Goal: Task Accomplishment & Management: Use online tool/utility

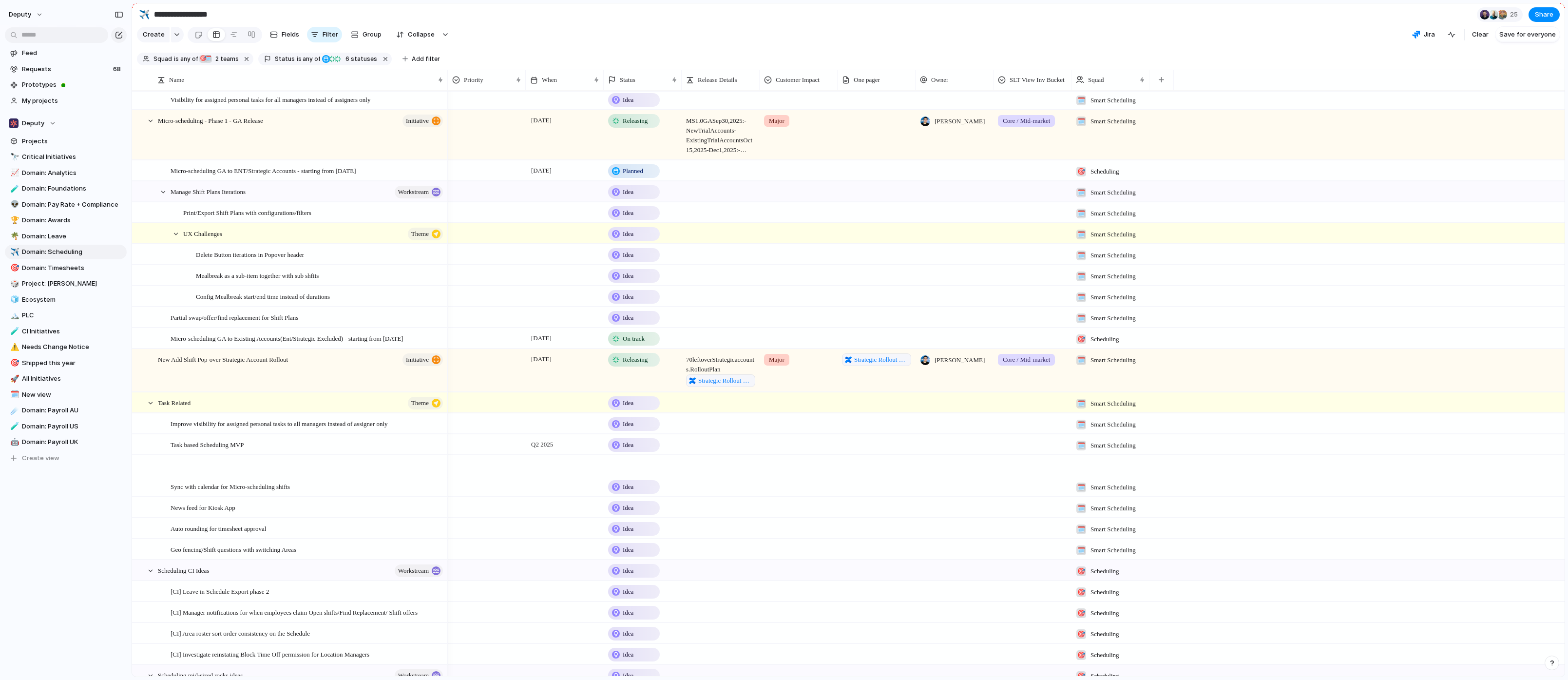
scroll to position [1521, 0]
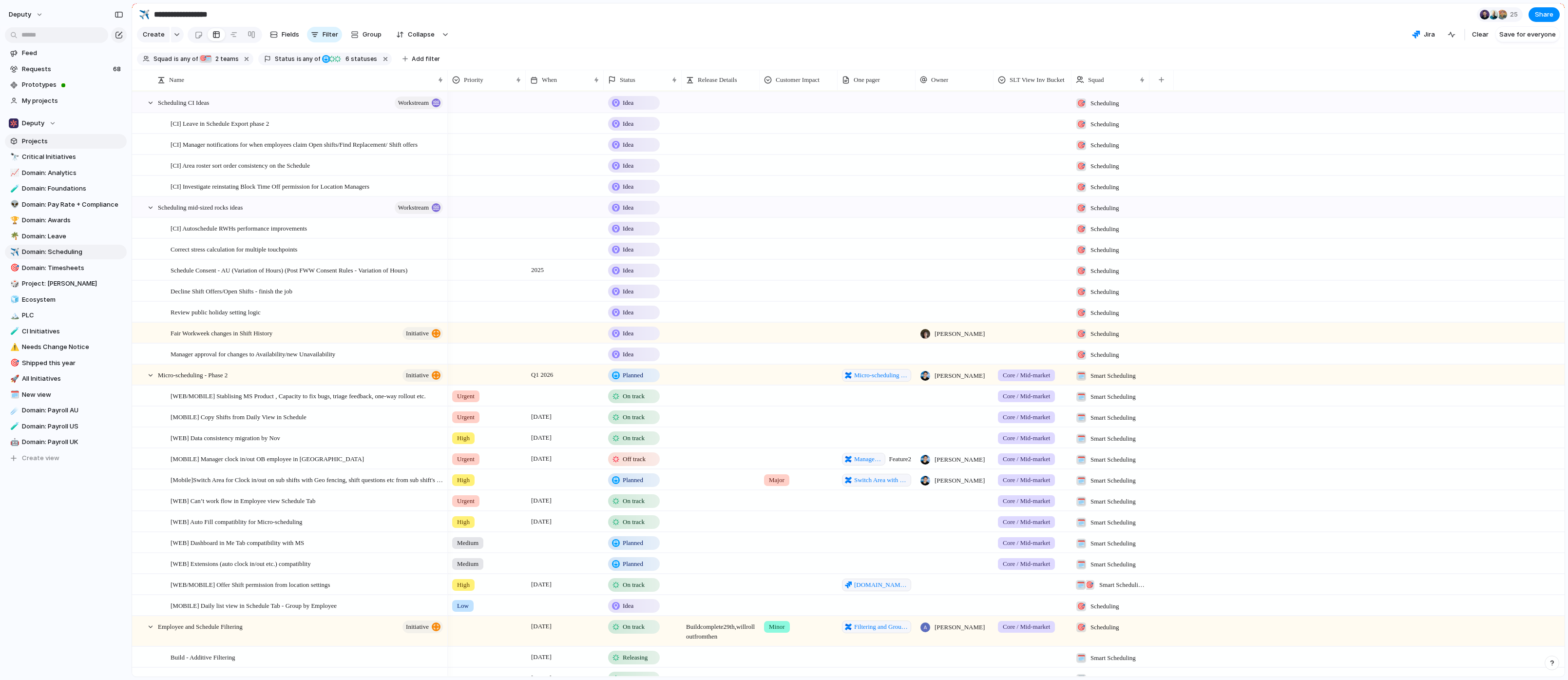
click at [51, 142] on span "Projects" at bounding box center [72, 141] width 102 height 10
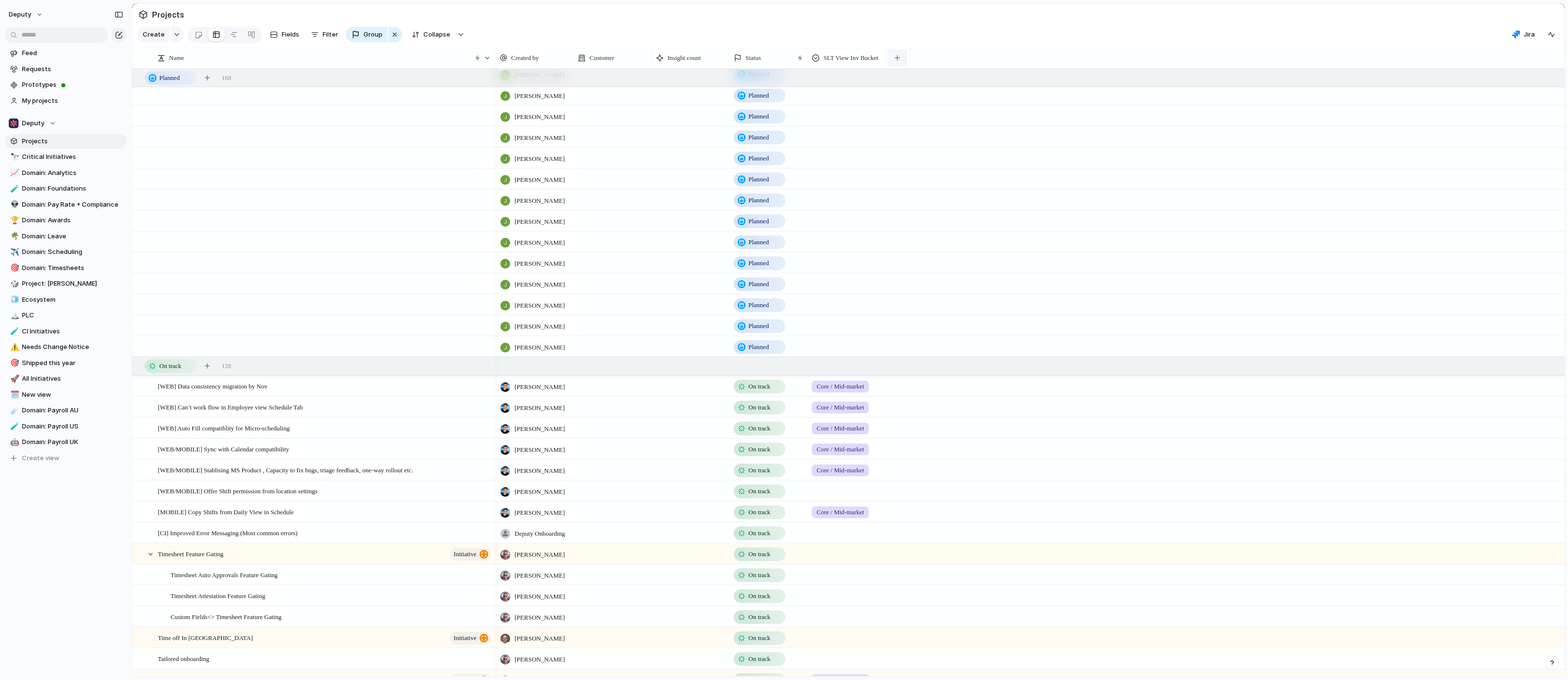
click at [905, 51] on button "button" at bounding box center [897, 58] width 20 height 18
type input "****"
click at [954, 101] on li "Squad" at bounding box center [933, 101] width 88 height 16
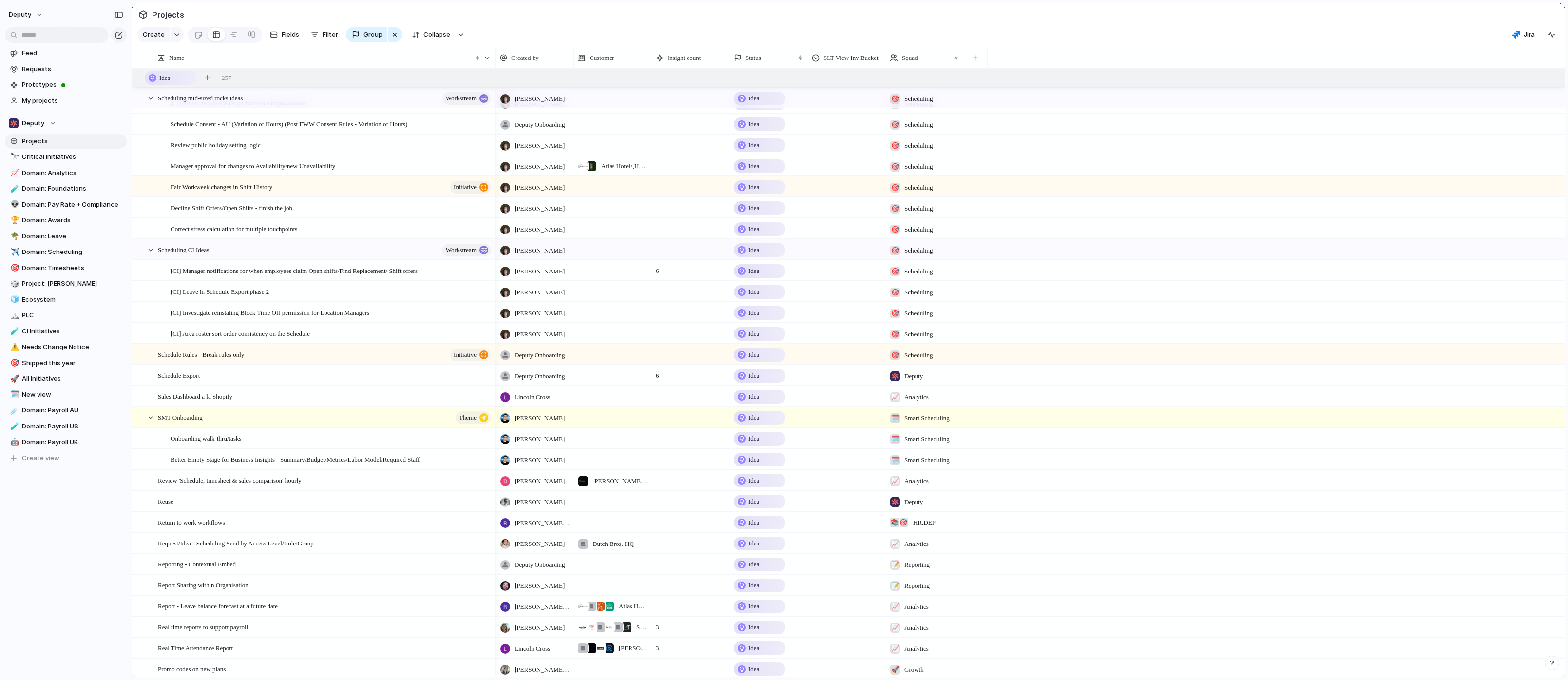
scroll to position [819, 0]
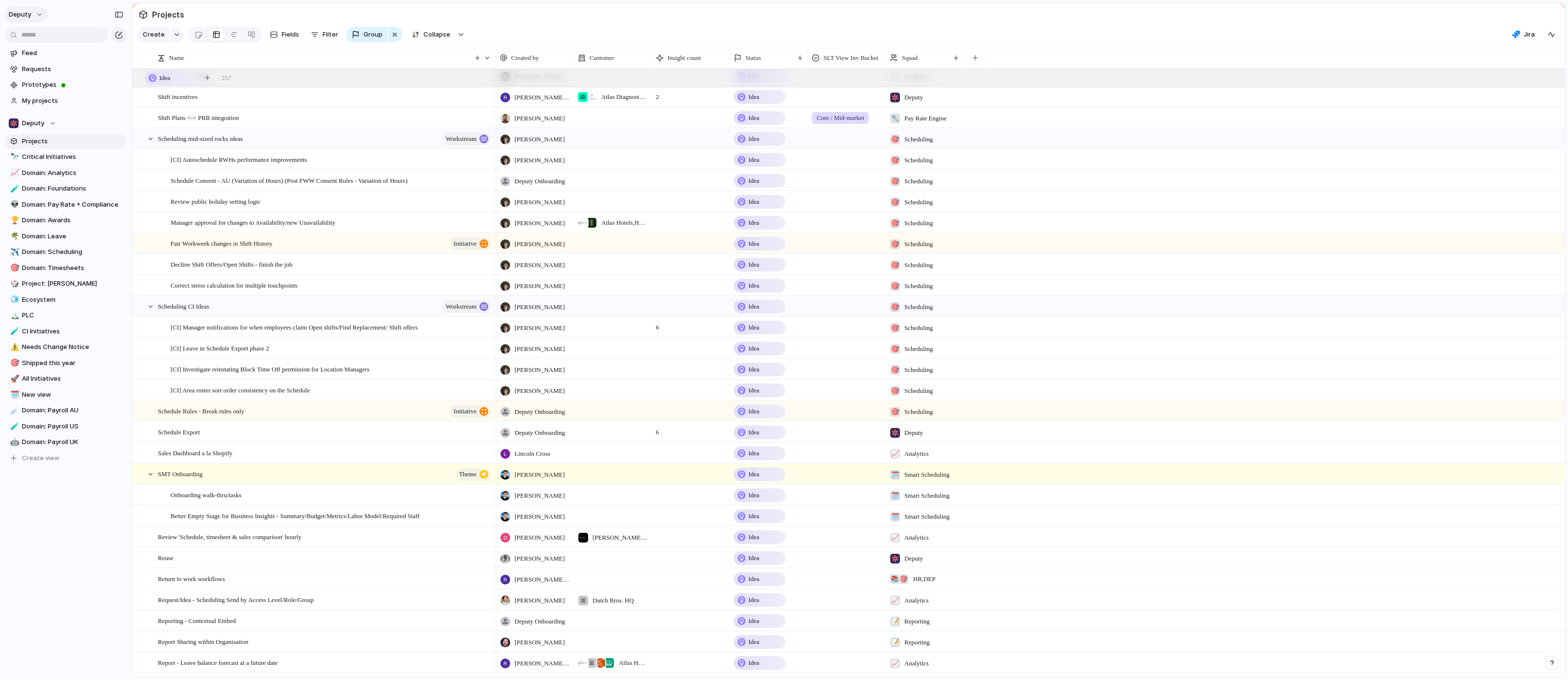
click at [33, 16] on button "deputy" at bounding box center [26, 15] width 44 height 16
click at [54, 30] on li "Settings" at bounding box center [47, 37] width 81 height 16
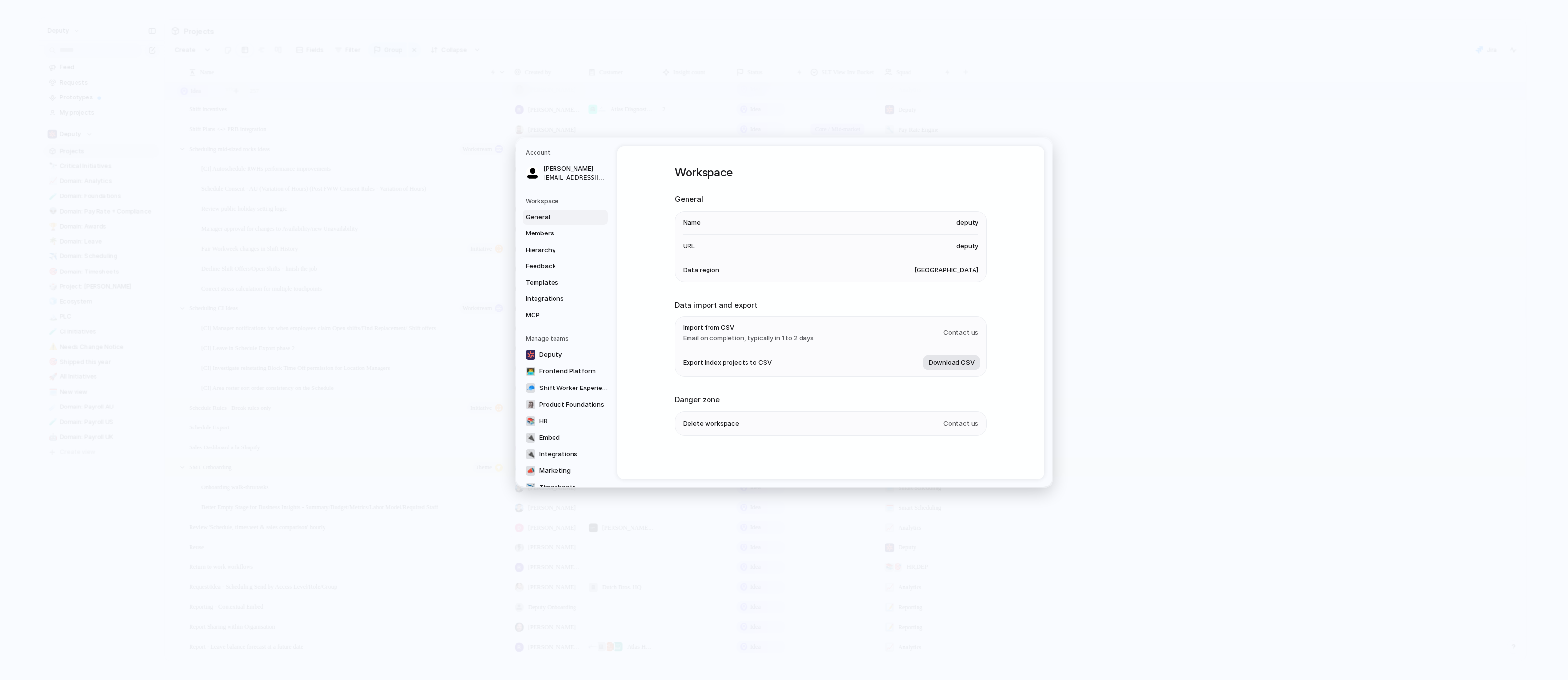
click at [956, 362] on span "Download CSV" at bounding box center [951, 363] width 46 height 10
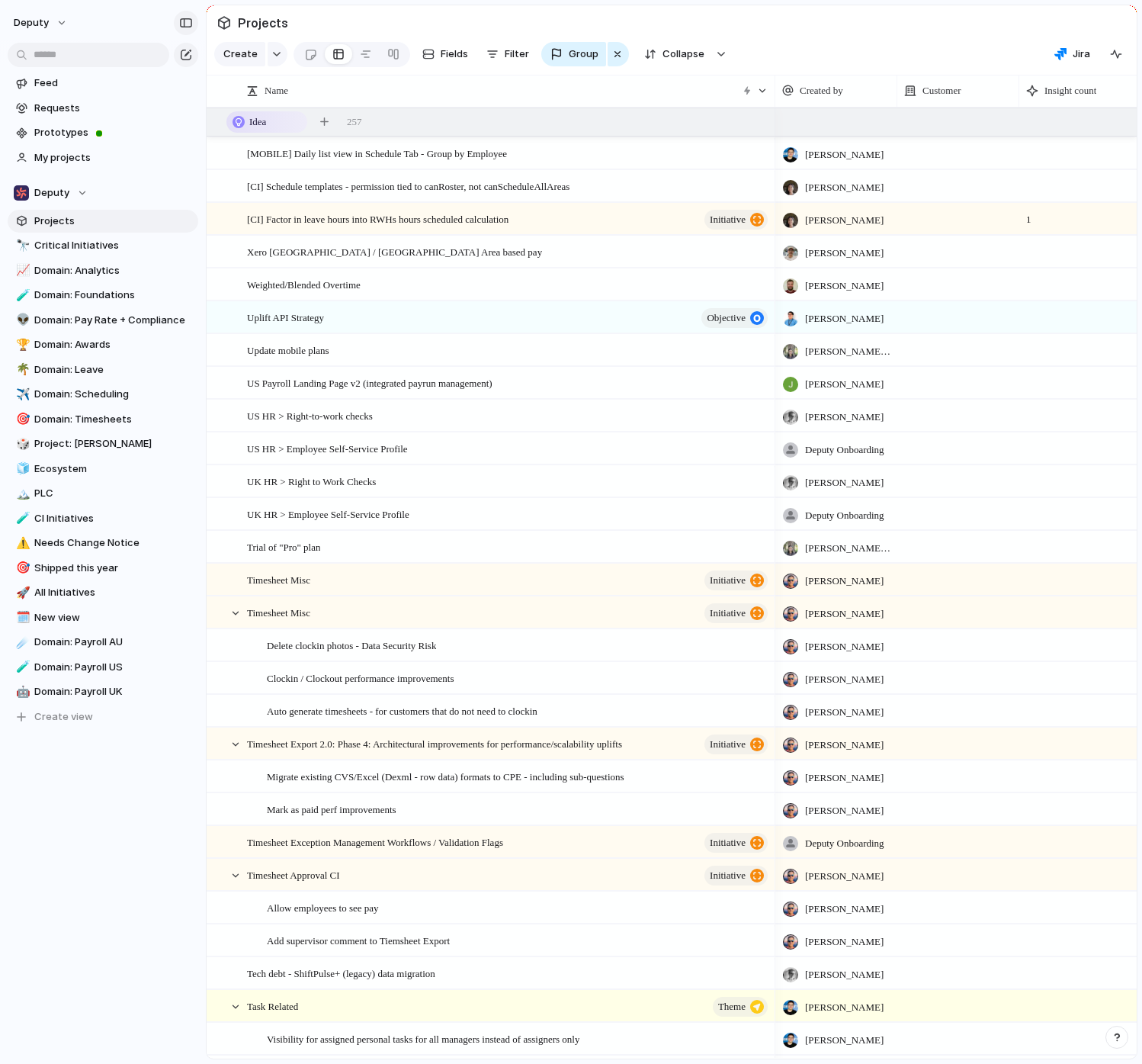
click at [182, 25] on div "button" at bounding box center [186, 22] width 13 height 10
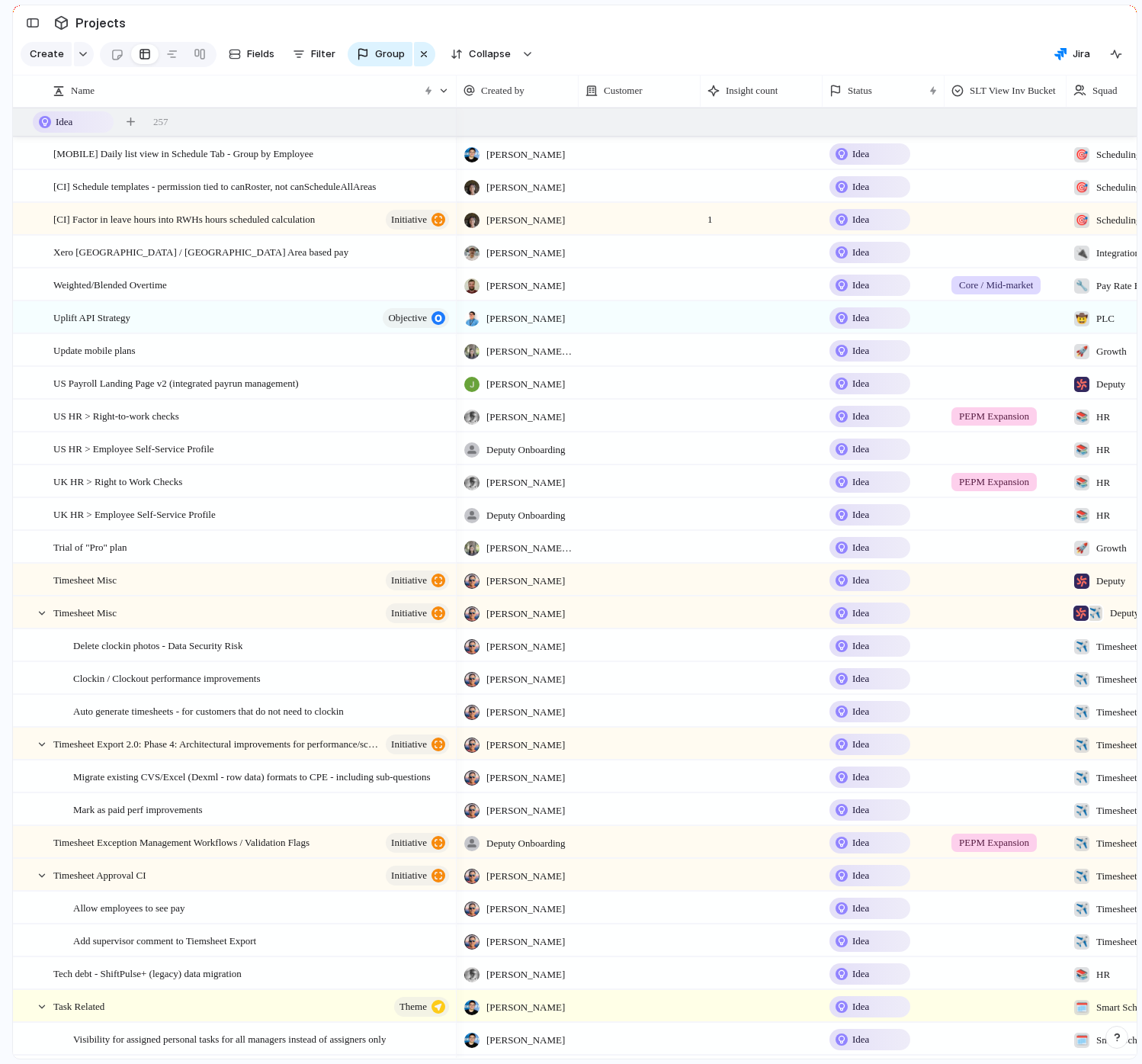
drag, startPoint x: 578, startPoint y: 90, endPoint x: 452, endPoint y: 97, distance: 126.2
click at [452, 97] on div at bounding box center [456, 90] width 8 height 32
click at [747, 151] on span "Hide" at bounding box center [743, 150] width 21 height 15
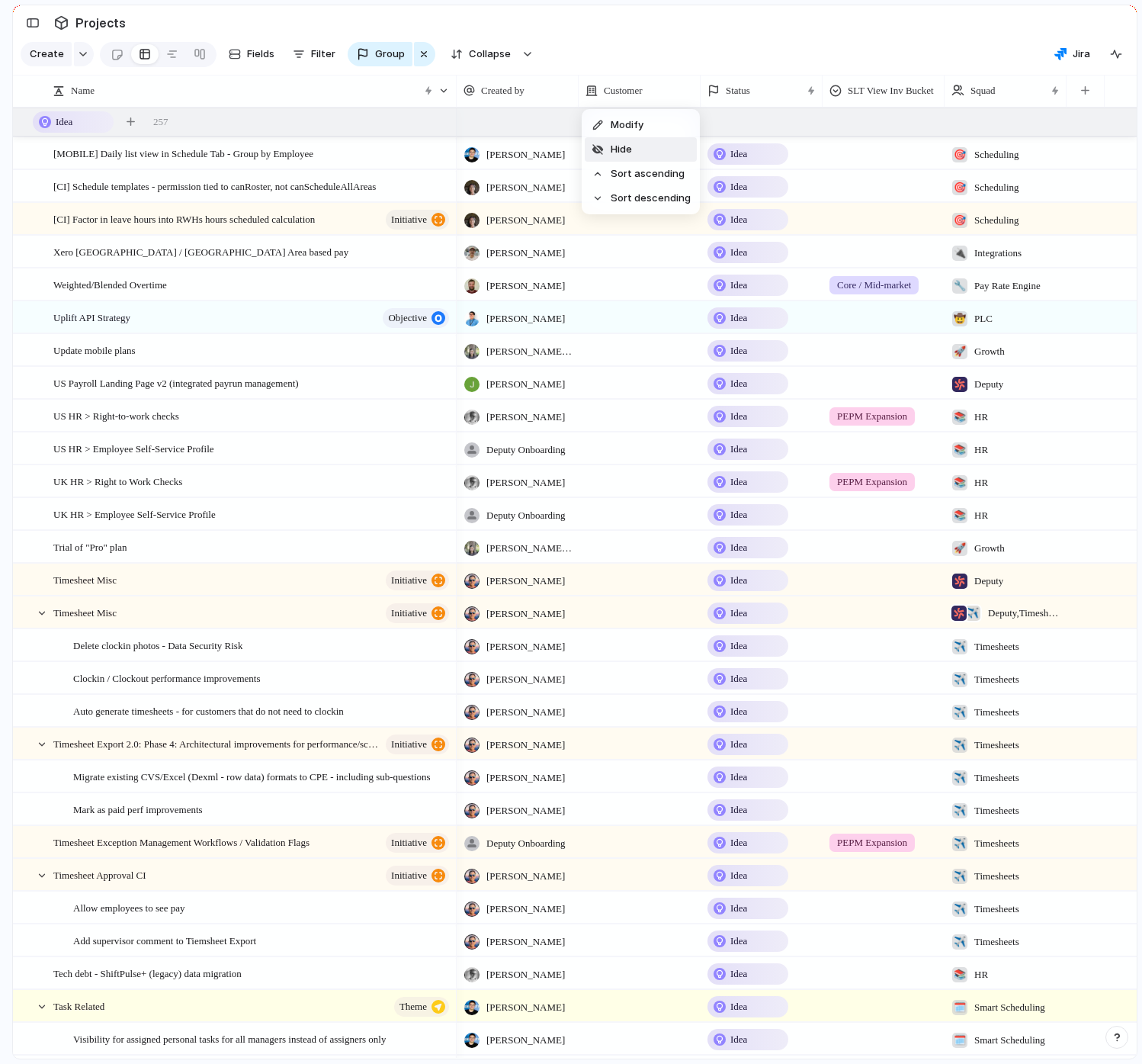
click at [638, 148] on li "Hide" at bounding box center [641, 150] width 112 height 25
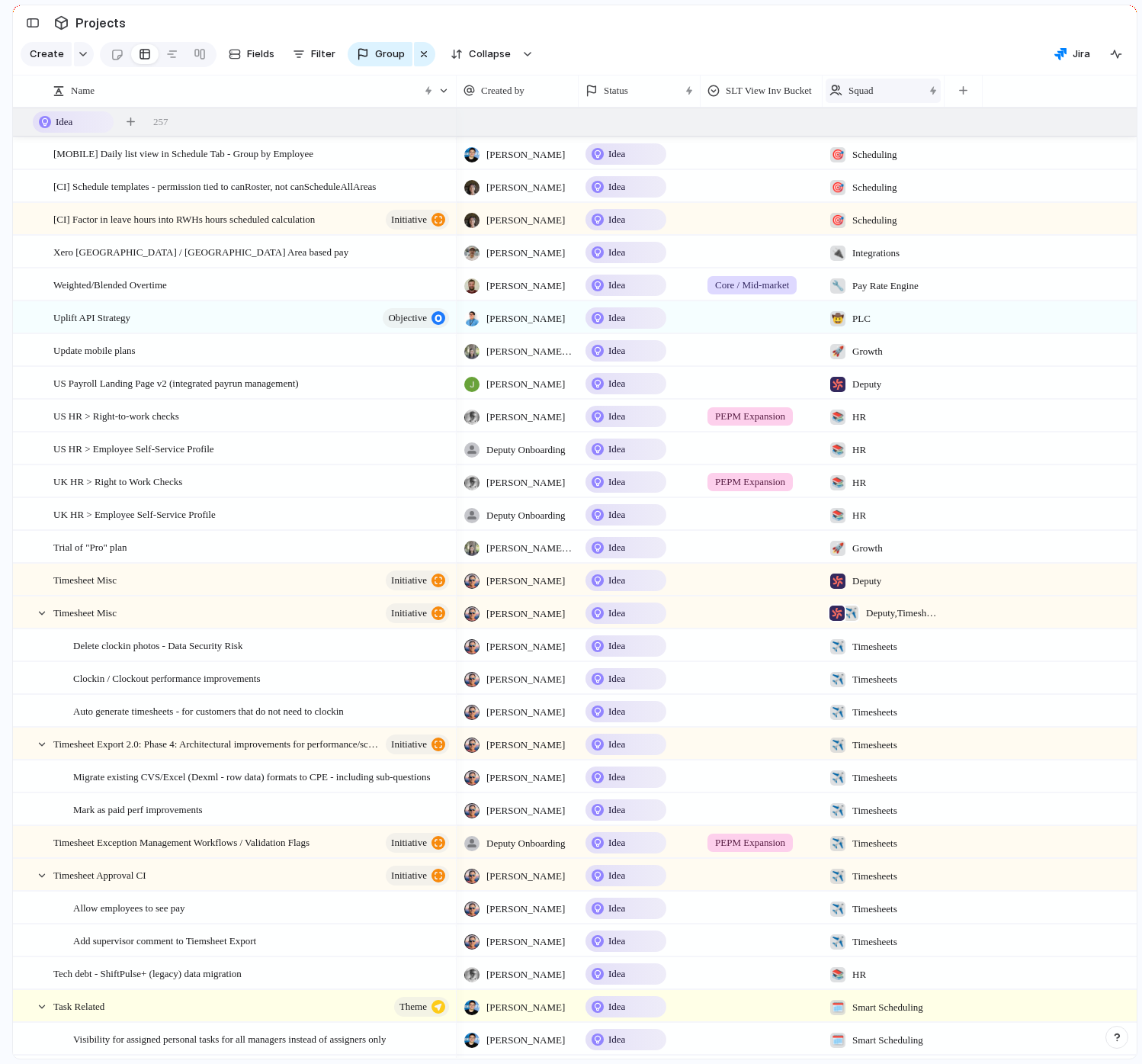
click at [886, 90] on div "Squad" at bounding box center [876, 90] width 93 height 15
click at [642, 90] on div "Modify Hide Sort ascending Sort descending" at bounding box center [571, 532] width 1142 height 1064
click at [640, 90] on div "Status" at bounding box center [632, 90] width 93 height 15
click at [640, 193] on span "Sort descending" at bounding box center [651, 197] width 80 height 15
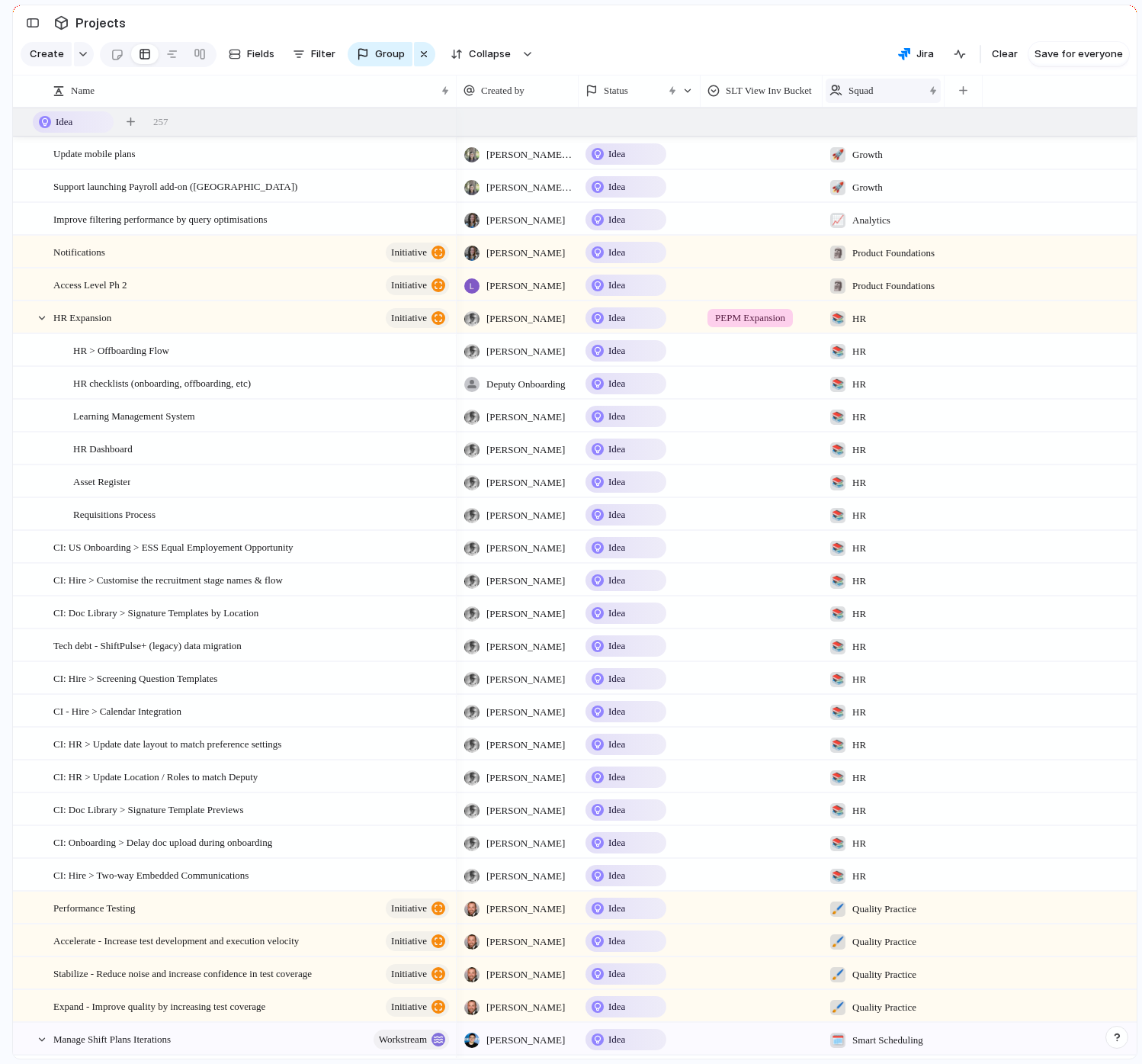
click at [890, 90] on div "Squad" at bounding box center [876, 90] width 93 height 15
click at [905, 175] on span "Sort ascending" at bounding box center [892, 173] width 74 height 15
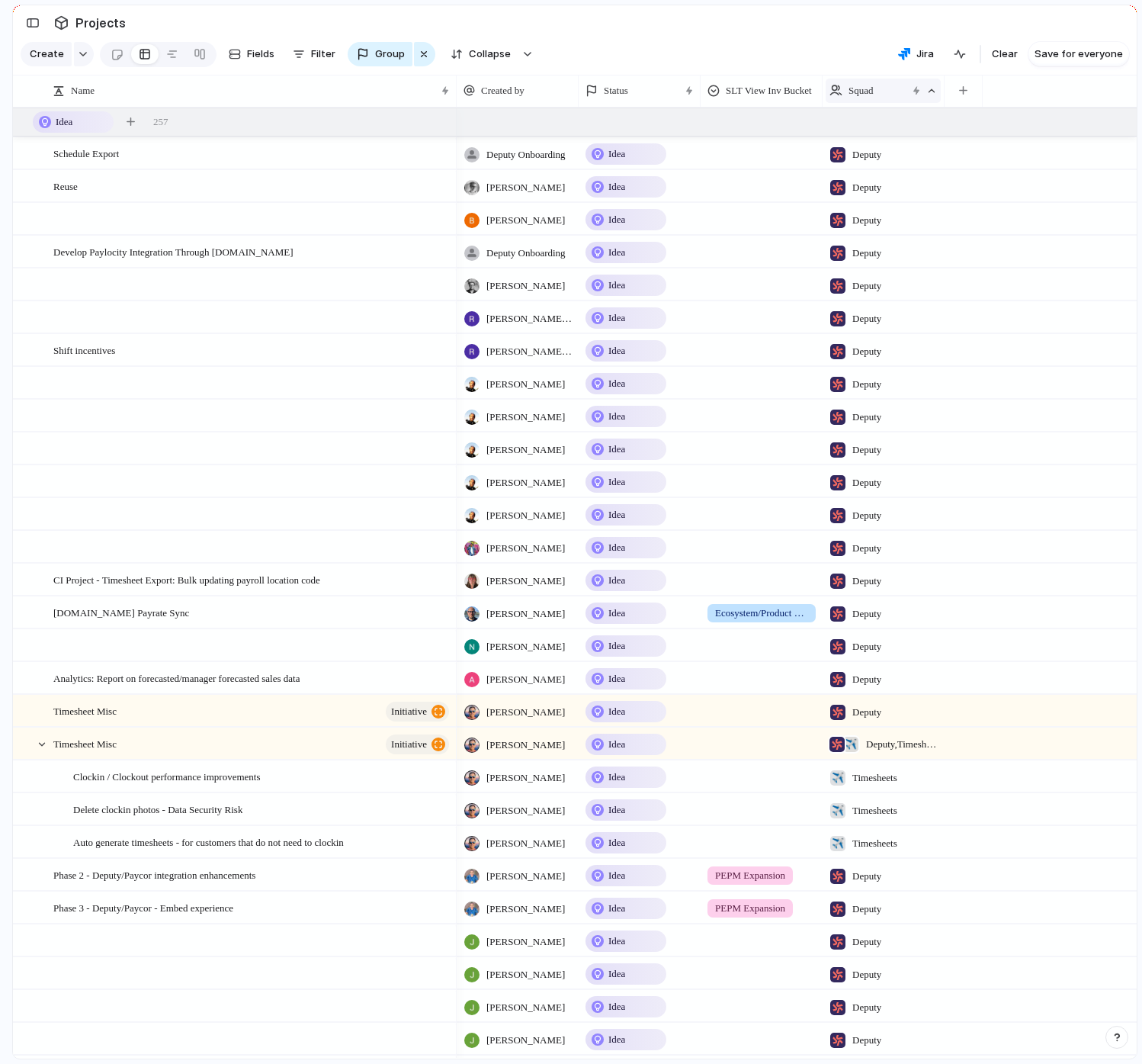
click at [858, 94] on span "Squad" at bounding box center [861, 90] width 25 height 15
click at [813, 9] on div "Modify Hide Clear sort Sort descending" at bounding box center [571, 532] width 1142 height 1064
click at [782, 45] on section "Create Fields Filter Group Zoom Collapse Jira Clear Save for everyone" at bounding box center [575, 57] width 1124 height 36
click at [1009, 54] on span "Clear" at bounding box center [1004, 54] width 26 height 15
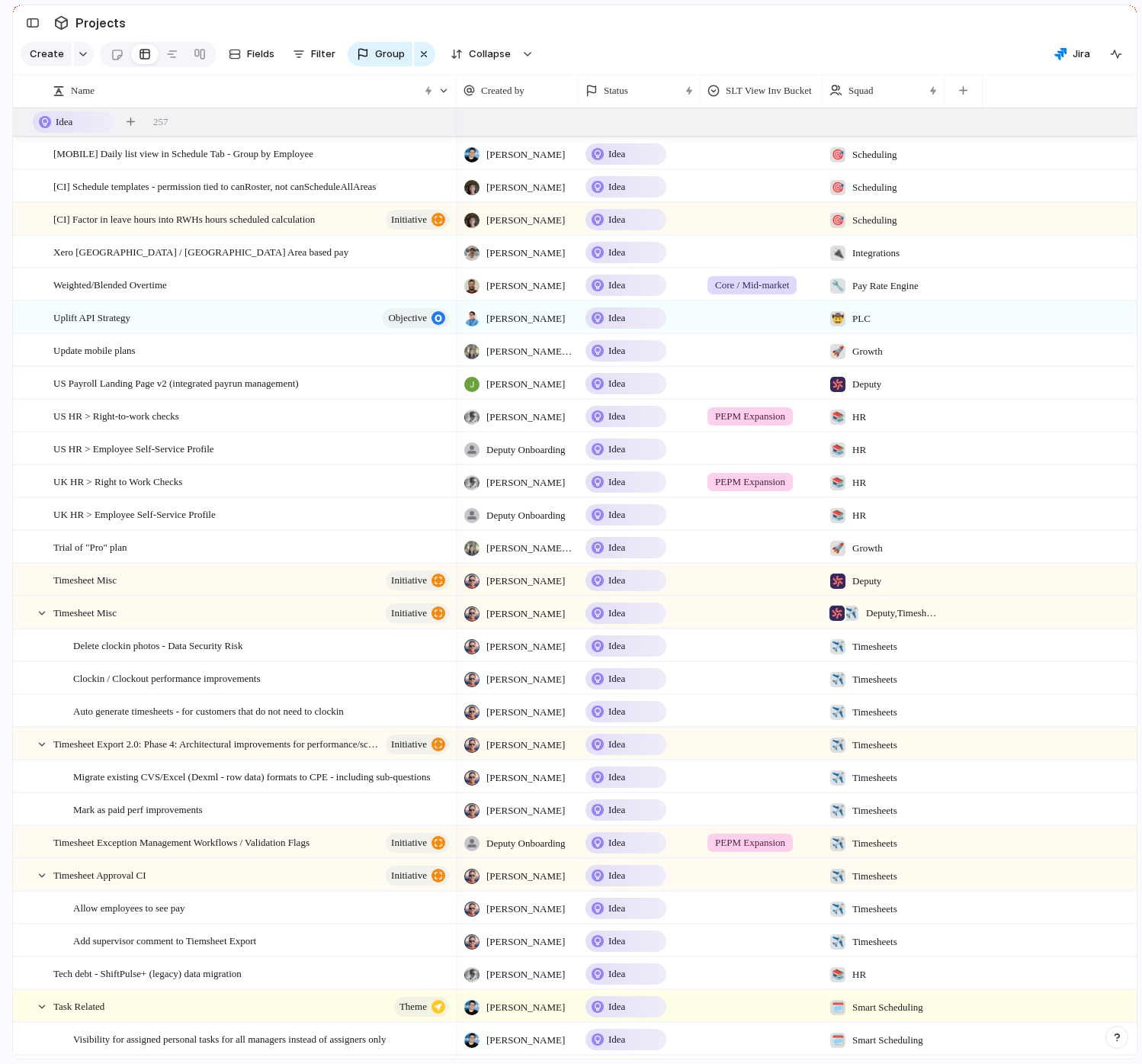
click at [892, 606] on span "Deputy , Timesheets" at bounding box center [901, 613] width 71 height 15
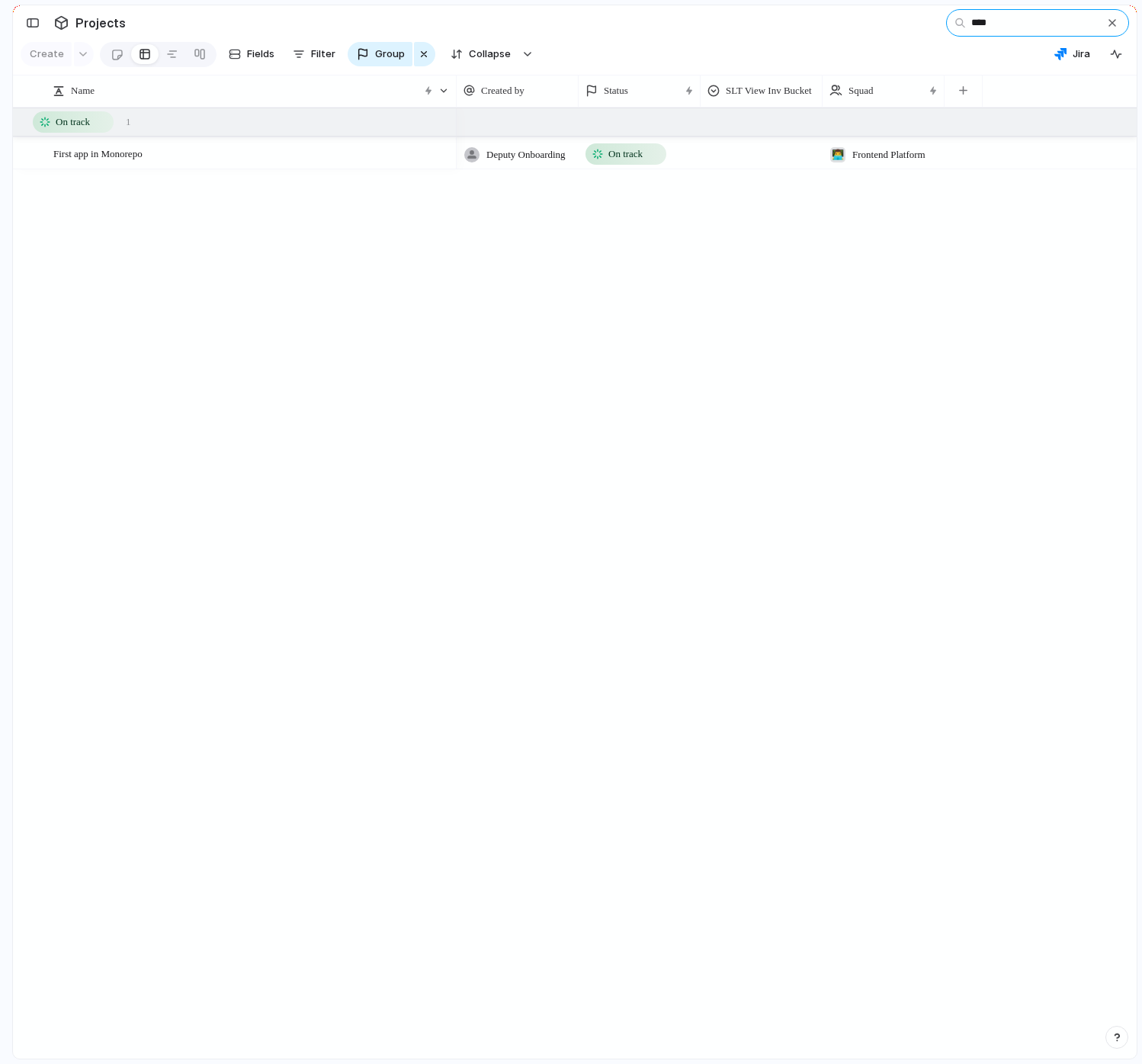
drag, startPoint x: 1035, startPoint y: 18, endPoint x: 870, endPoint y: -3, distance: 166.3
click at [870, 0] on html "deputy Feed Requests Prototypes My projects Deputy Projects 🔭 Critical Initiati…" at bounding box center [571, 532] width 1142 height 1064
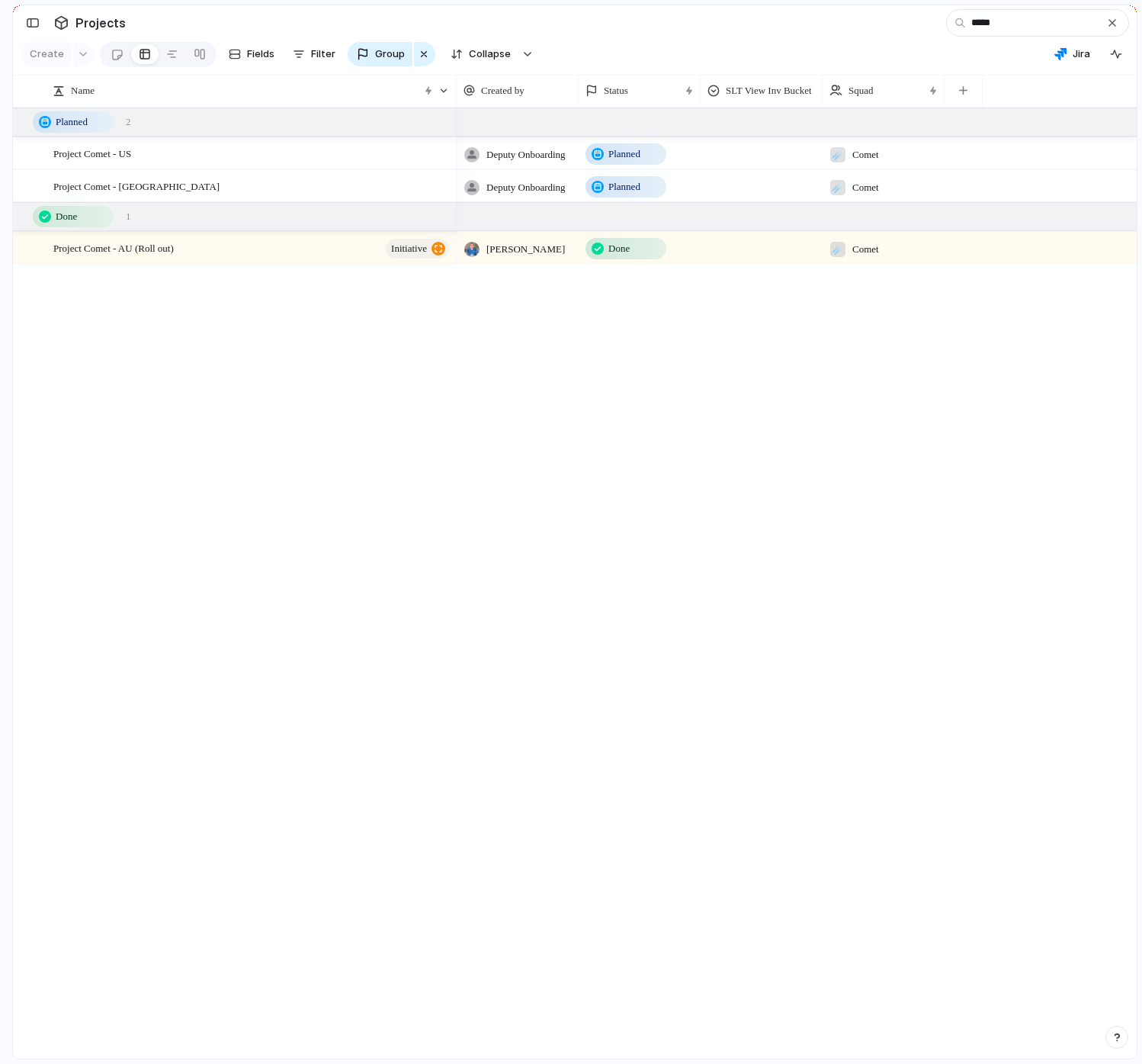
click at [870, 247] on span "Comet" at bounding box center [866, 250] width 27 height 15
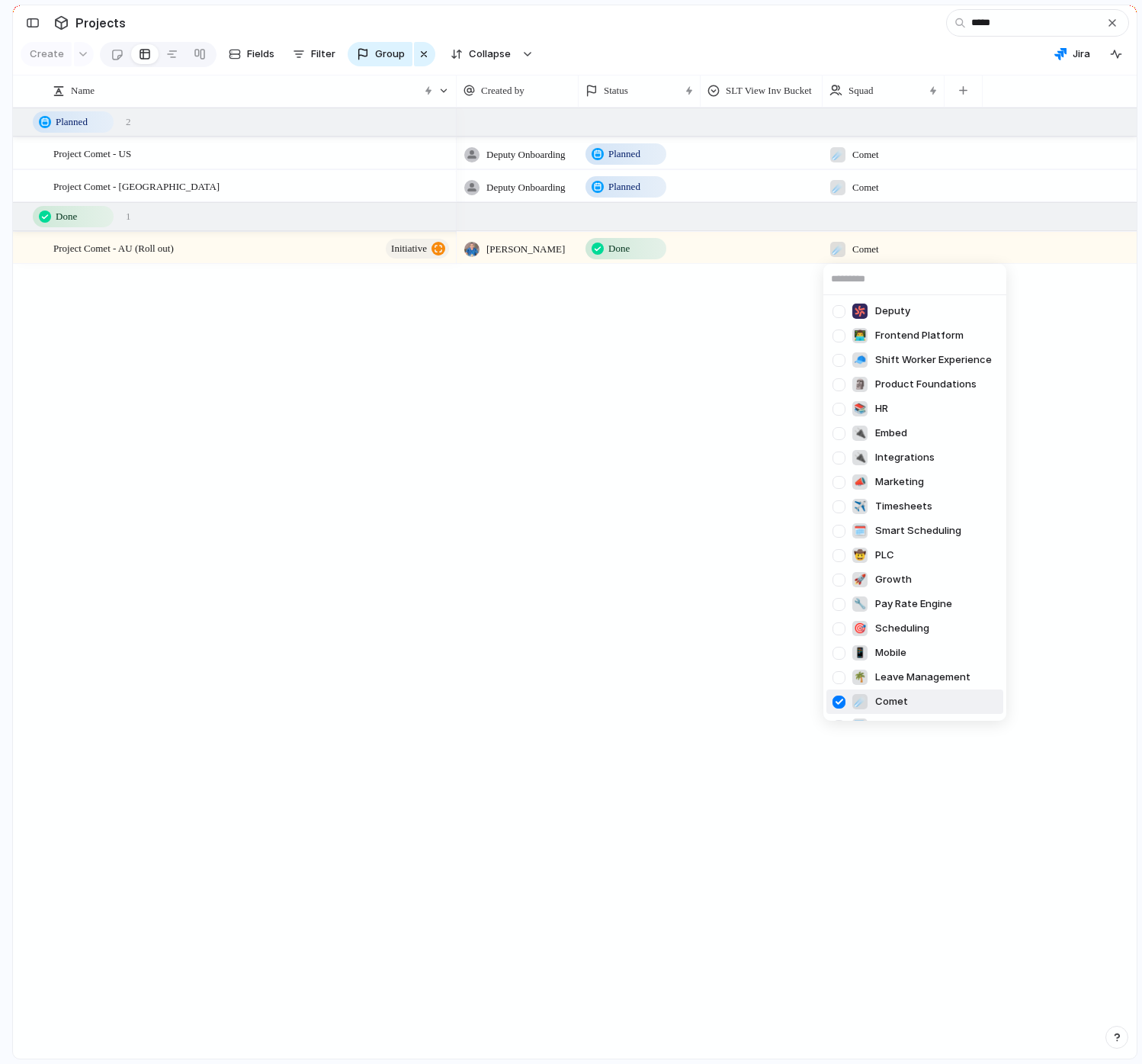
click at [716, 289] on div "Deputy 👨‍💻 Frontend Platform 🧢 Shift Worker Experience 🗿 Product Foundations 📚 …" at bounding box center [571, 532] width 1142 height 1064
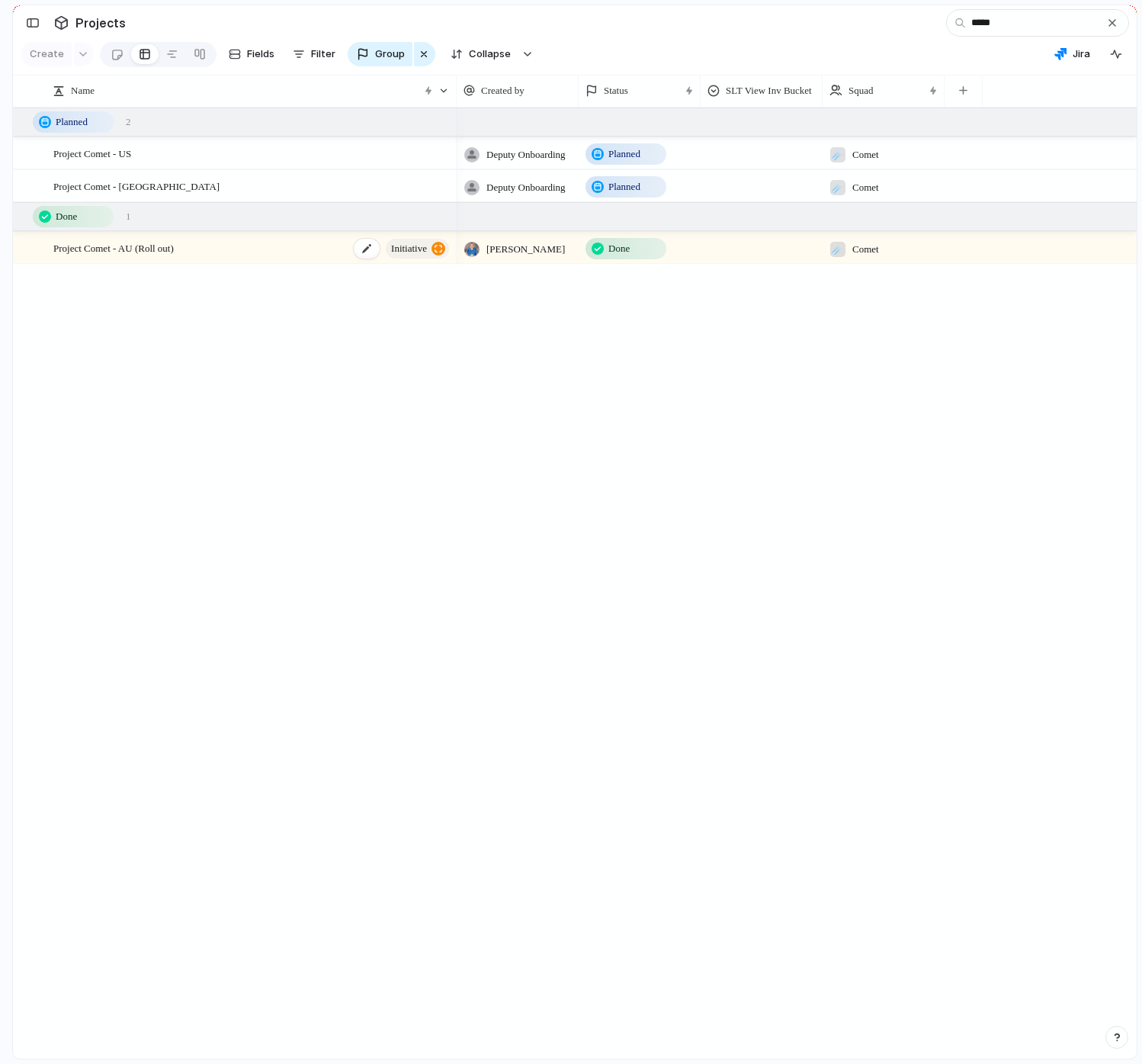
click at [199, 242] on div "Project Comet - AU (Roll out) initiative" at bounding box center [252, 248] width 398 height 31
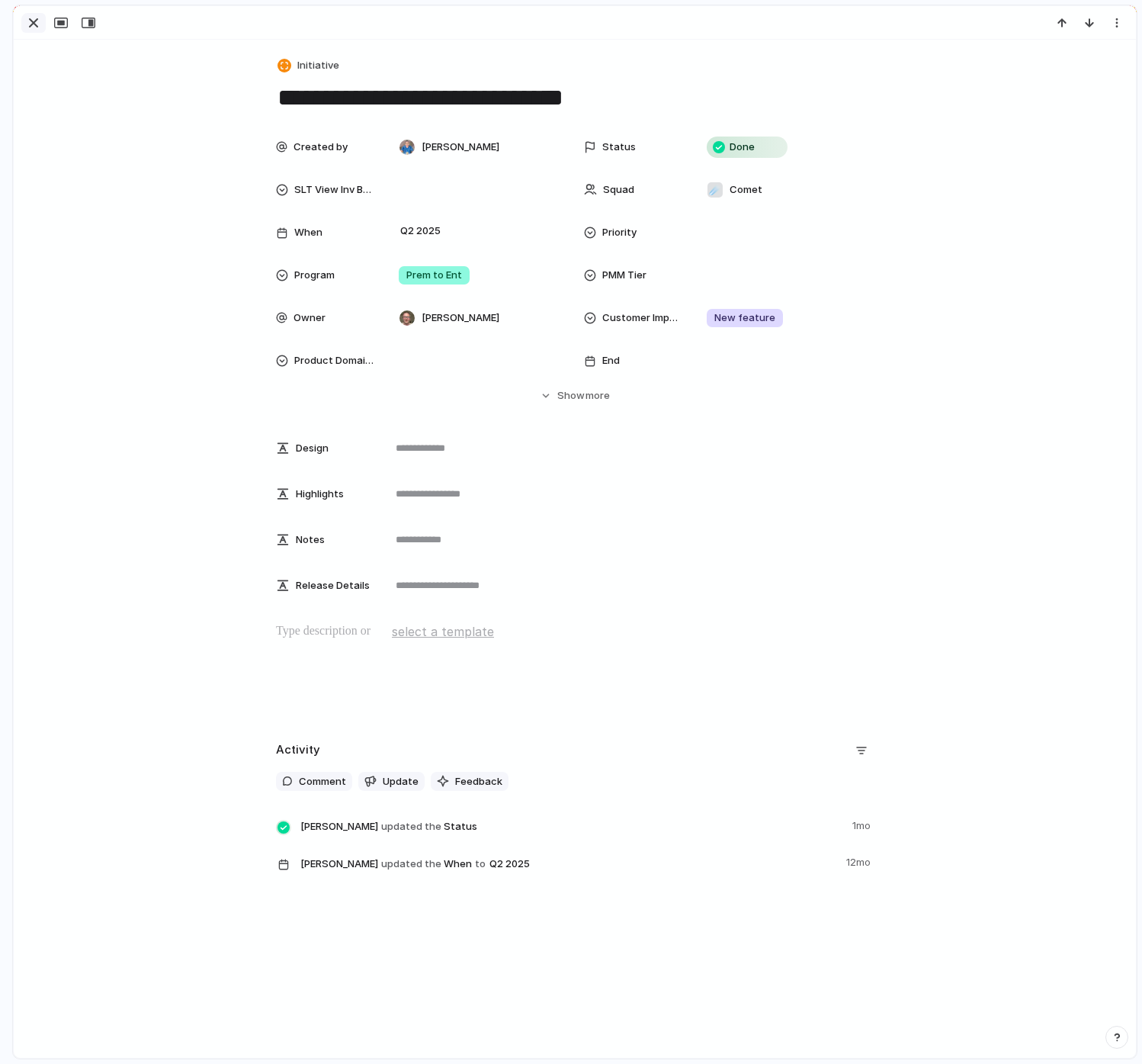
click at [25, 15] on div "button" at bounding box center [33, 22] width 18 height 18
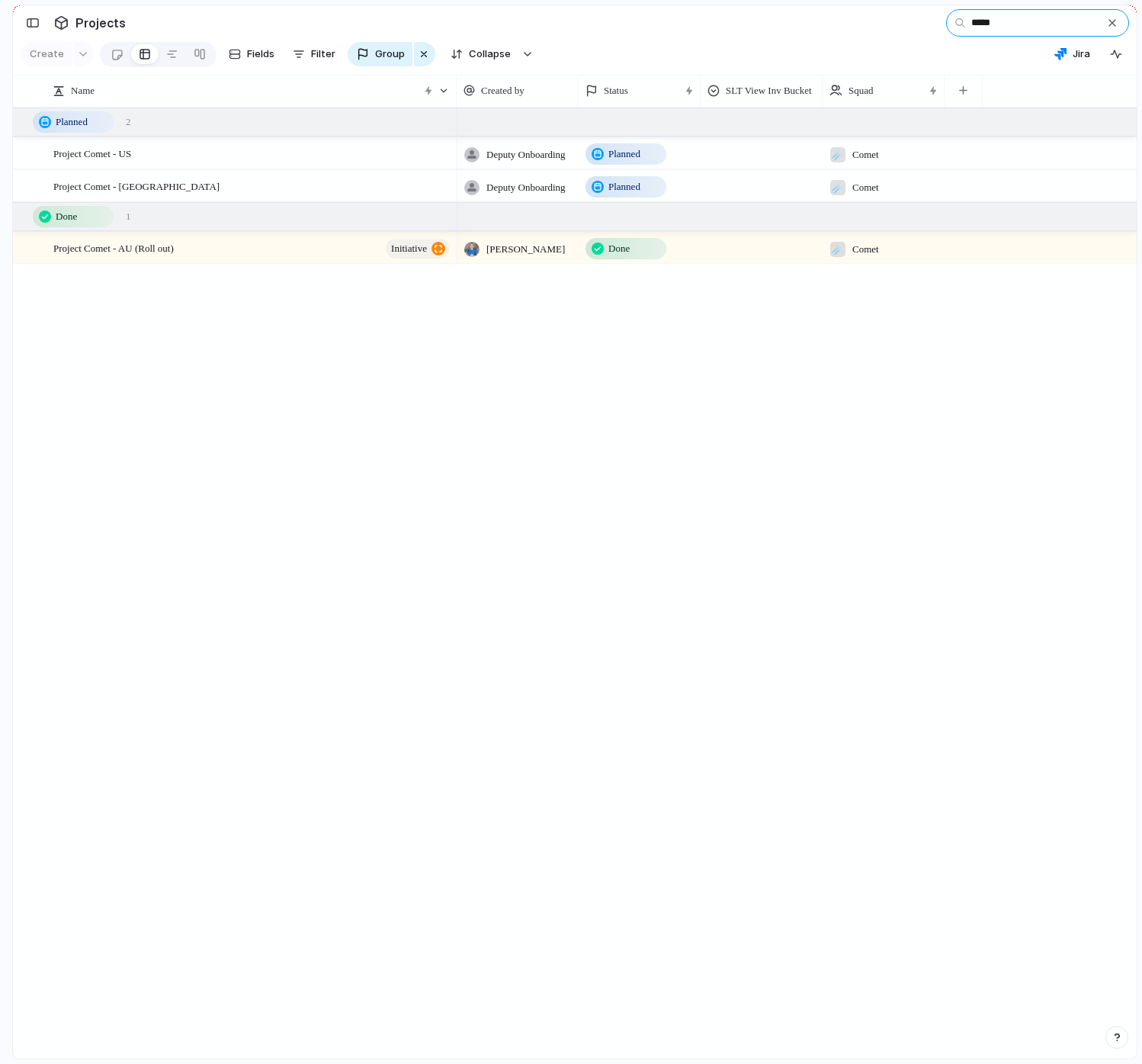
click at [1035, 20] on input "*****" at bounding box center [1037, 23] width 183 height 28
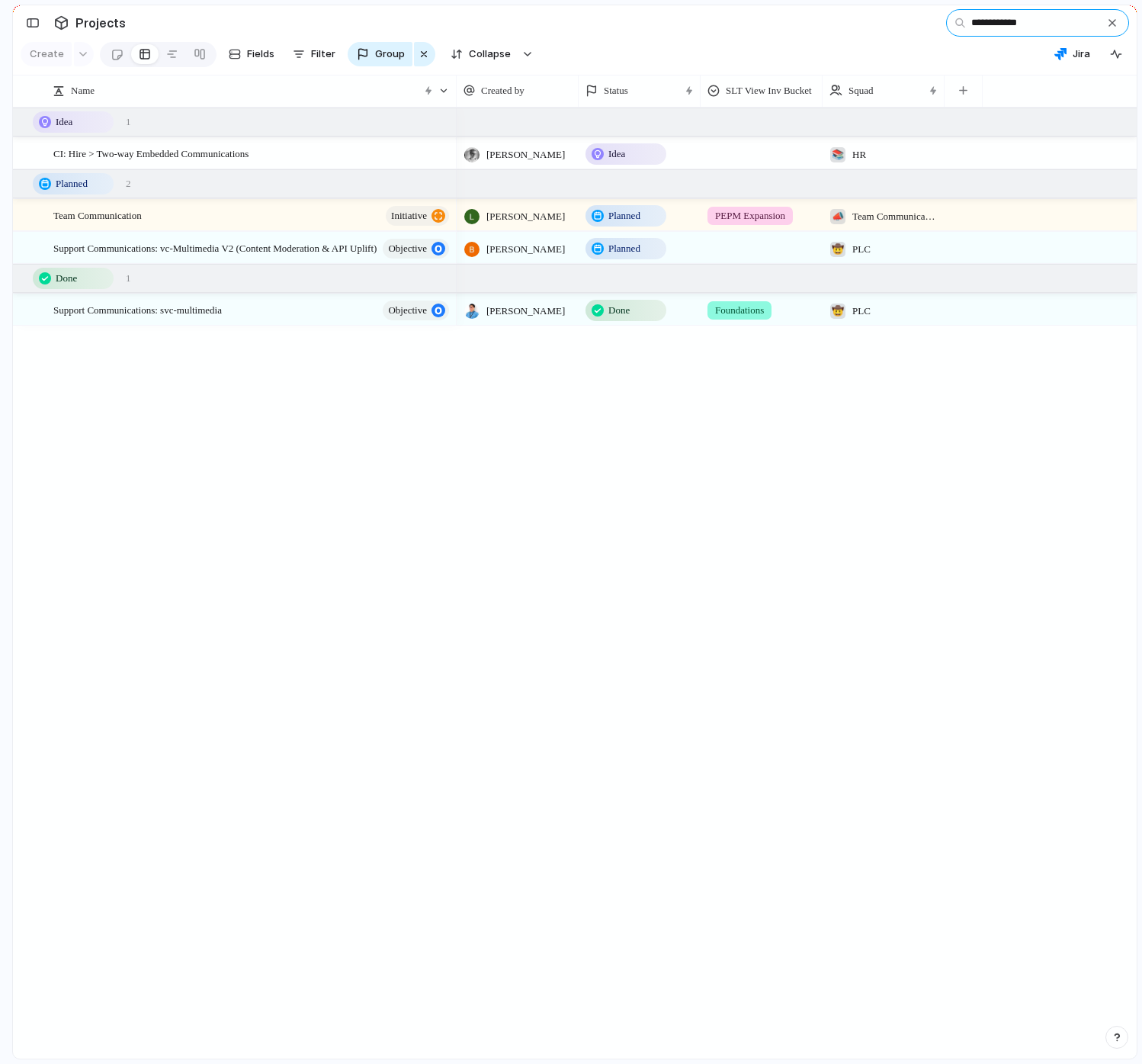
type input "**********"
drag, startPoint x: 618, startPoint y: 674, endPoint x: 247, endPoint y: 552, distance: 390.5
click at [618, 677] on div "[PERSON_NAME] Idea 📚 HR [PERSON_NAME] Planned PEPM Expansion 📣 Team Communicati…" at bounding box center [796, 583] width 680 height 951
